Goal: Task Accomplishment & Management: Use online tool/utility

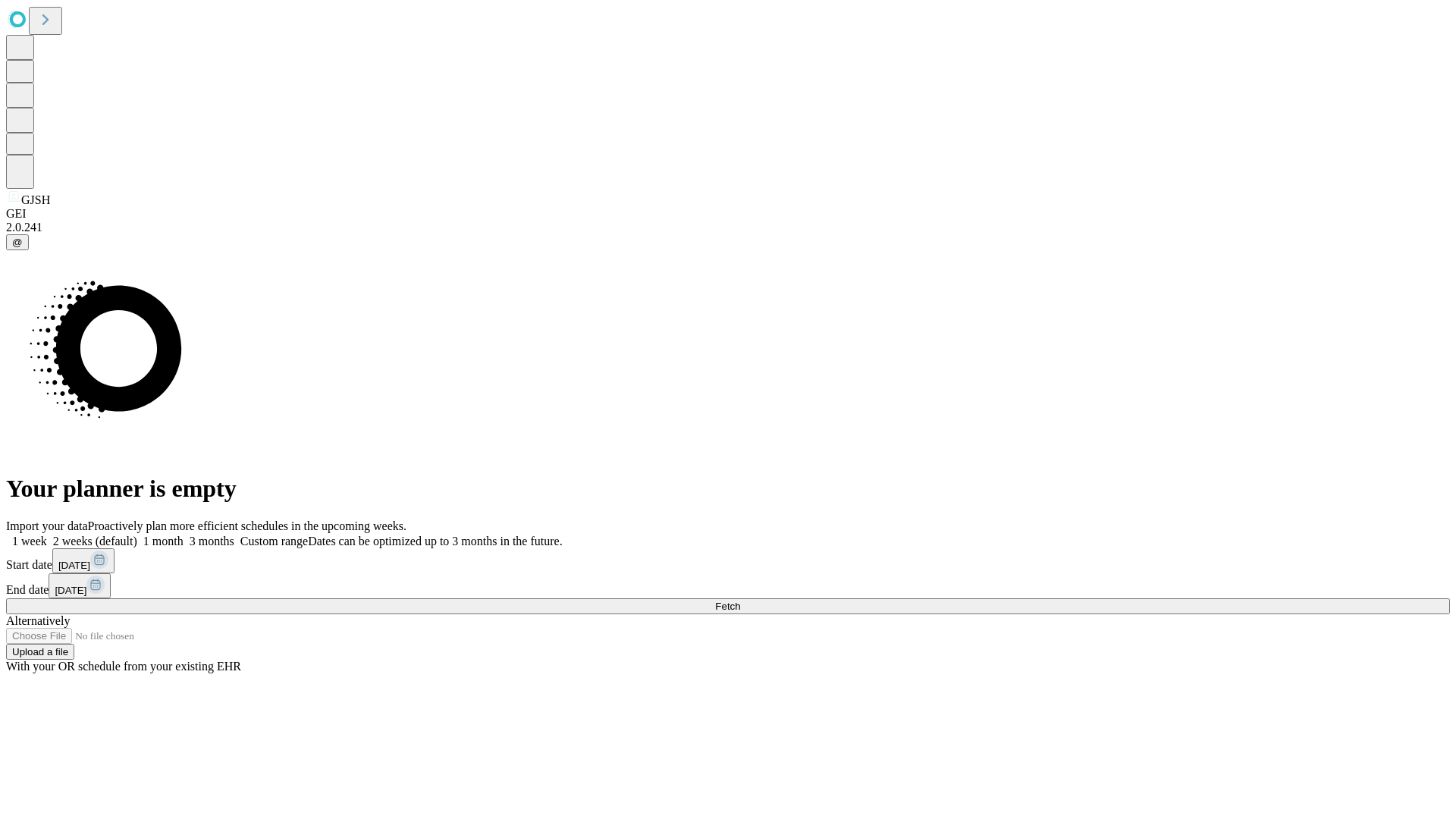
click at [740, 601] on span "Fetch" at bounding box center [727, 606] width 25 height 11
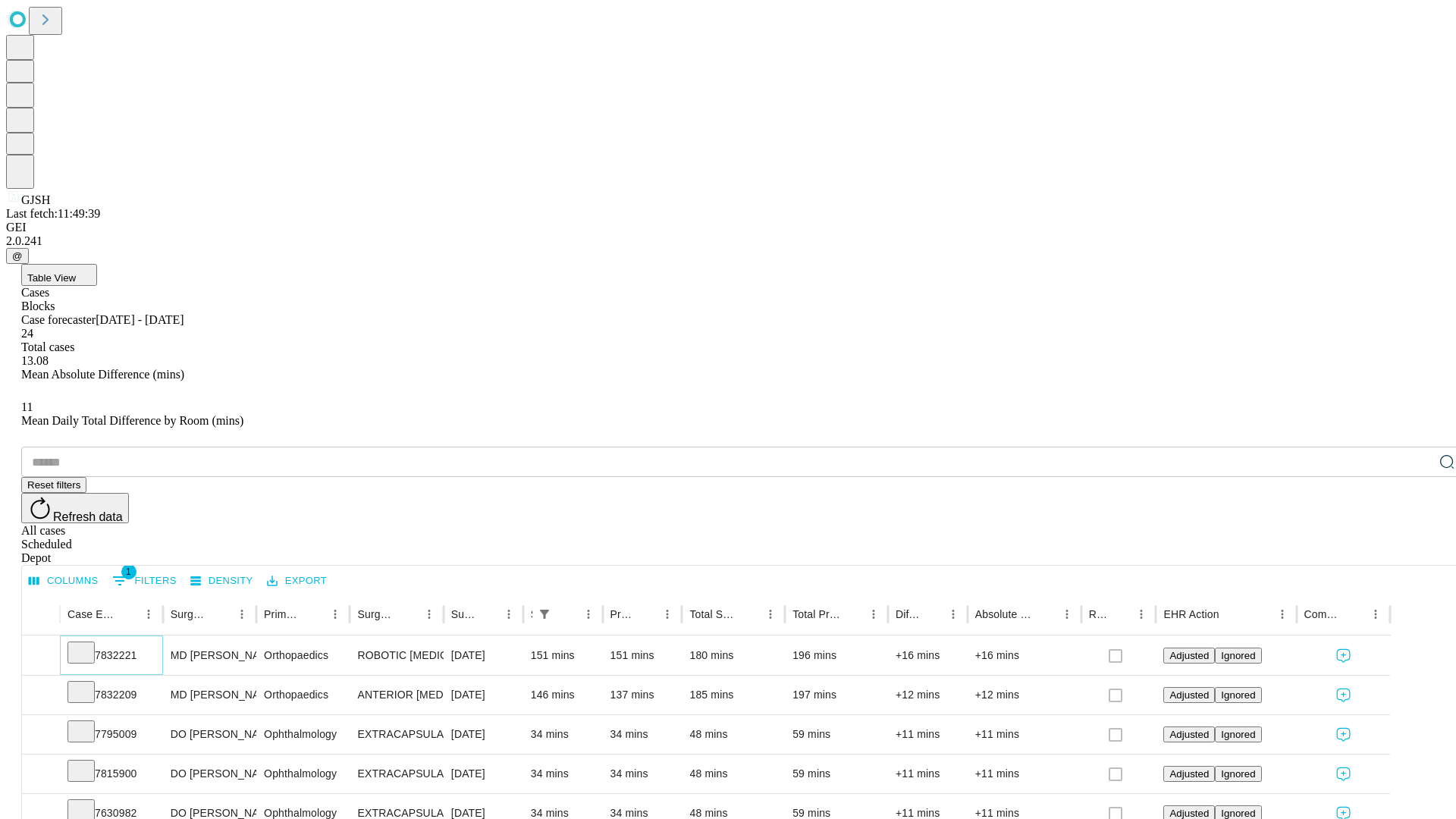
click at [88, 644] on icon at bounding box center [81, 651] width 15 height 16
